Goal: Information Seeking & Learning: Learn about a topic

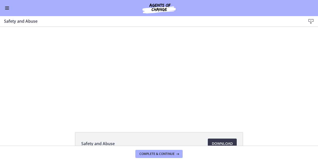
scroll to position [4, 0]
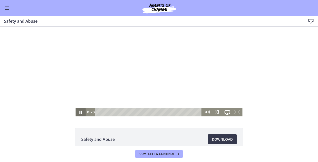
click at [81, 113] on icon "Pause" at bounding box center [80, 112] width 10 height 9
click at [82, 111] on icon "Play Video" at bounding box center [81, 112] width 12 height 10
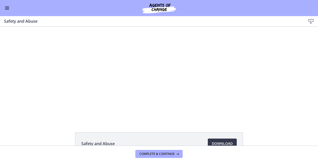
scroll to position [0, 0]
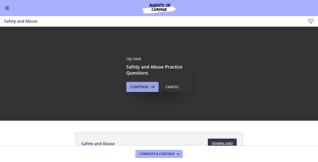
click at [151, 86] on icon at bounding box center [151, 87] width 7 height 6
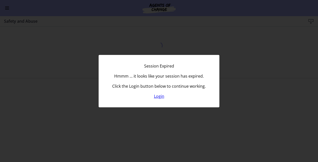
click at [159, 96] on link "Login" at bounding box center [159, 96] width 10 height 6
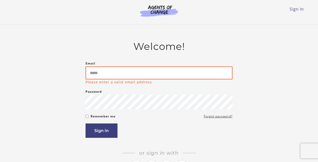
click at [129, 71] on input "Email" at bounding box center [158, 72] width 147 height 13
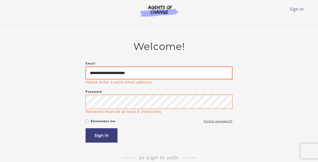
type input "**********"
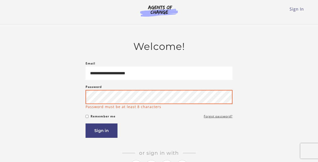
click at [101, 131] on button "Sign in" at bounding box center [101, 130] width 32 height 14
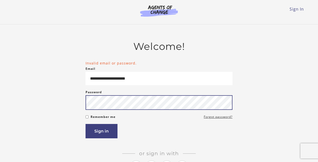
click at [101, 132] on button "Sign in" at bounding box center [101, 131] width 32 height 14
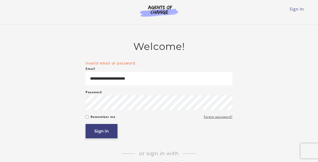
click at [102, 130] on button "Sign in" at bounding box center [101, 131] width 32 height 14
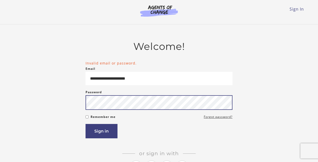
click at [101, 132] on button "Sign in" at bounding box center [101, 131] width 32 height 14
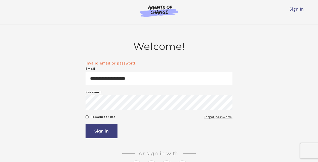
click at [212, 119] on link "Forgot password?" at bounding box center [218, 117] width 29 height 6
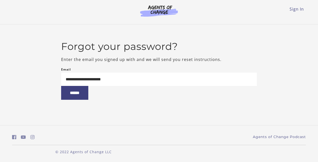
type input "**********"
click at [77, 94] on input "******" at bounding box center [74, 93] width 27 height 14
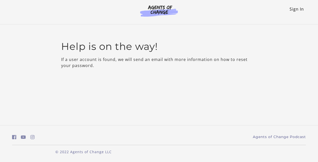
click at [296, 9] on link "Sign In" at bounding box center [296, 9] width 14 height 6
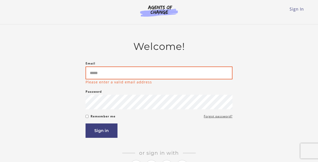
click at [103, 72] on input "Email" at bounding box center [158, 72] width 147 height 13
type input "**********"
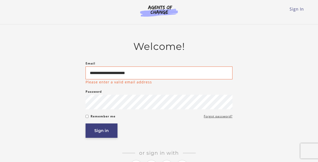
click at [96, 129] on button "Sign in" at bounding box center [101, 130] width 32 height 14
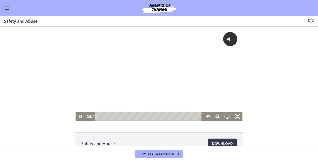
drag, startPoint x: 99, startPoint y: 116, endPoint x: 198, endPoint y: 121, distance: 98.9
click at [198, 120] on html "Click for sound @keyframes VOLUME_SMALL_WAVE_FLASH { 0% { opacity: 0; } 33% { o…" at bounding box center [159, 74] width 318 height 94
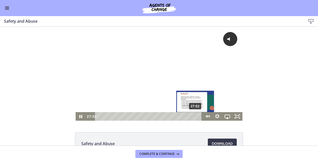
click at [195, 116] on div "Playbar" at bounding box center [194, 116] width 3 height 3
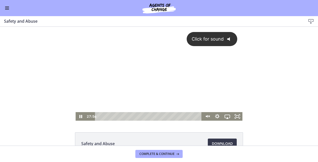
click at [218, 41] on span "Click for sound" at bounding box center [205, 38] width 36 height 5
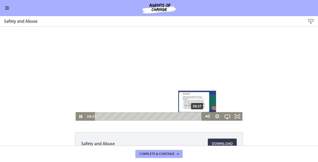
click at [197, 116] on div "Playbar" at bounding box center [196, 116] width 3 height 3
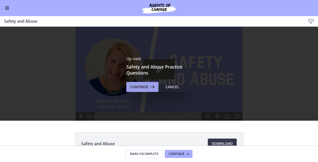
click at [144, 88] on span "Continue" at bounding box center [139, 87] width 18 height 6
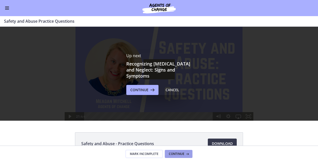
click at [177, 153] on span "Continue" at bounding box center [177, 154] width 16 height 4
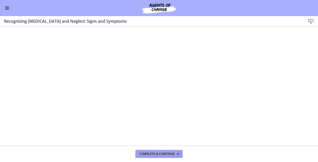
click at [168, 154] on span "Complete & continue" at bounding box center [156, 154] width 35 height 4
click at [169, 154] on span "Complete & continue" at bounding box center [156, 154] width 35 height 4
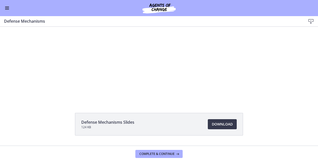
scroll to position [15, 0]
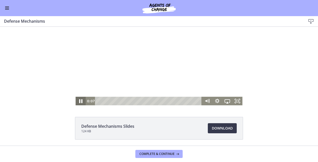
click at [81, 100] on icon "Pause" at bounding box center [80, 101] width 3 height 4
